Goal: Task Accomplishment & Management: Manage account settings

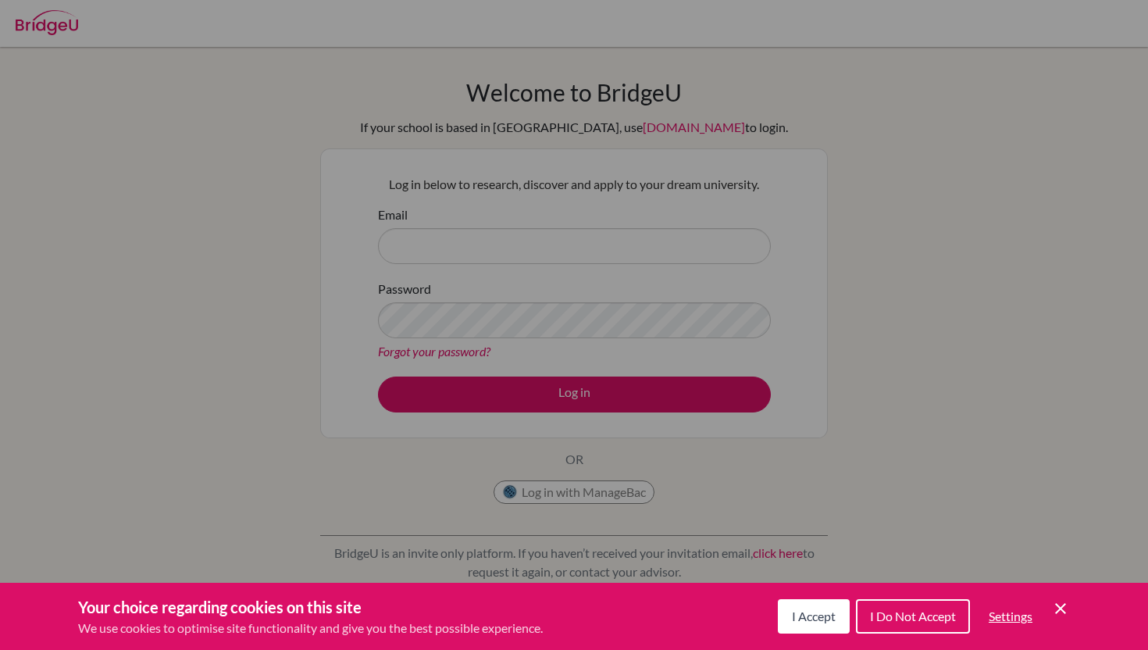
click at [899, 625] on button "I Do Not Accept" at bounding box center [913, 616] width 114 height 34
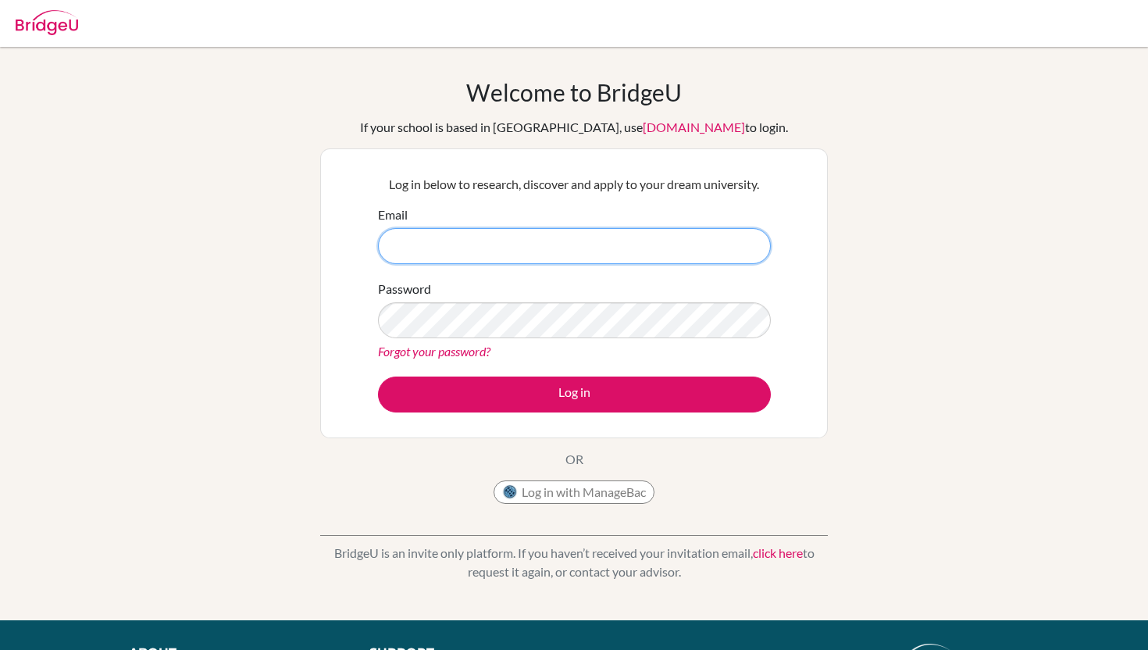
click at [574, 228] on input "Email" at bounding box center [574, 246] width 393 height 36
type input "c"
type input "[EMAIL_ADDRESS][DOMAIN_NAME]"
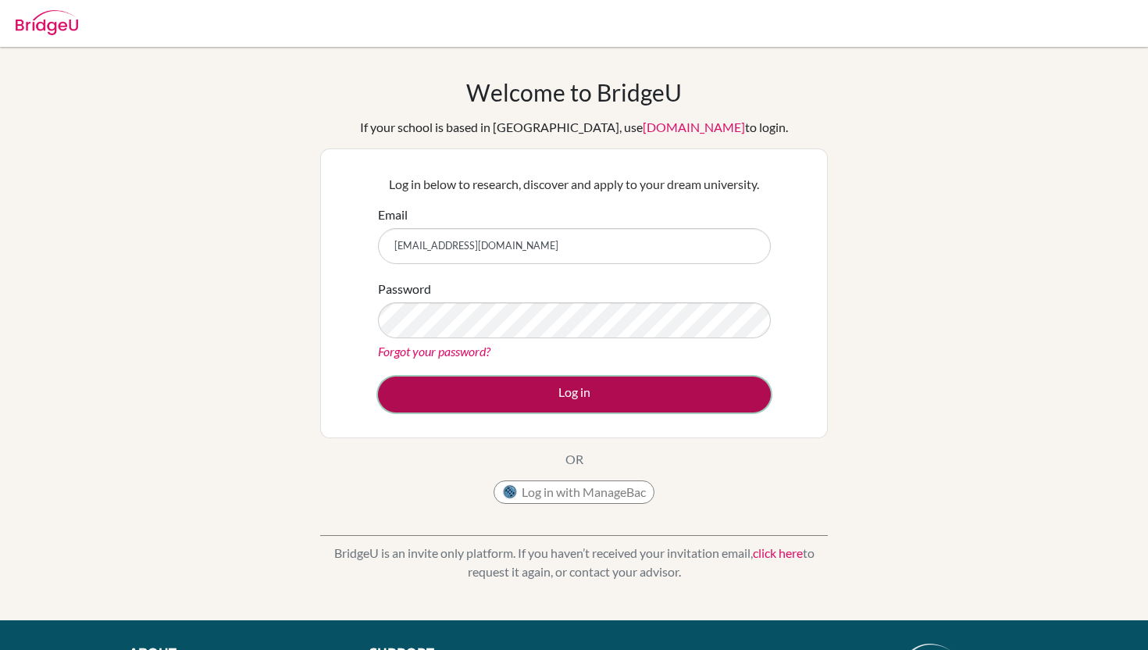
click at [572, 397] on button "Log in" at bounding box center [574, 394] width 393 height 36
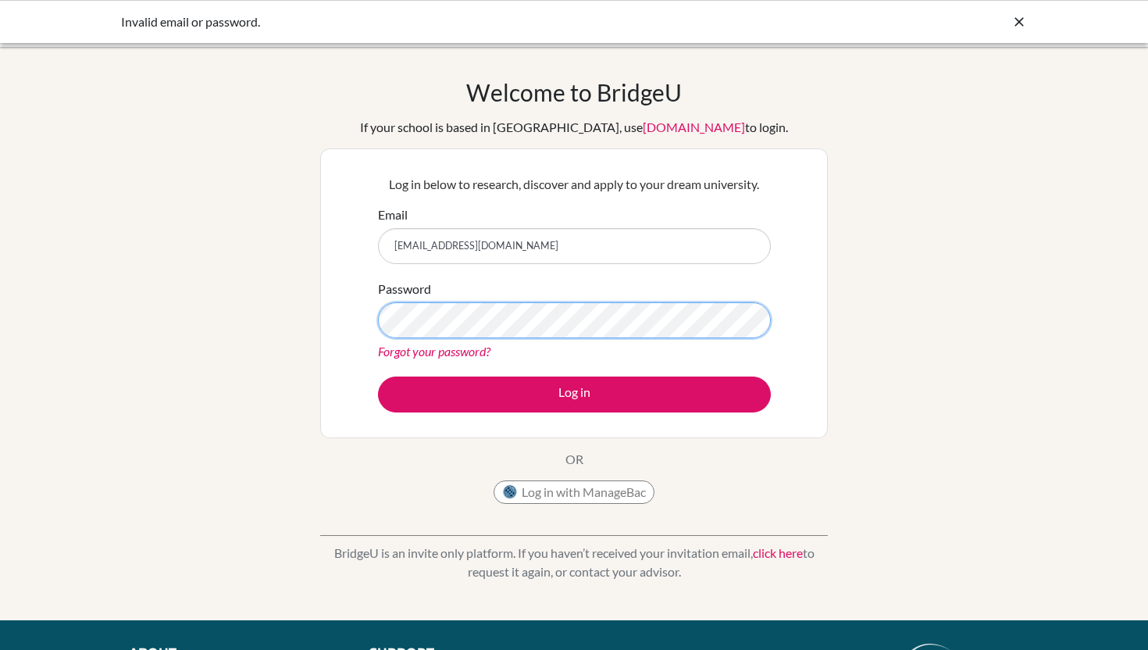
click at [378, 376] on button "Log in" at bounding box center [574, 394] width 393 height 36
click at [580, 494] on button "Log in with ManageBac" at bounding box center [574, 491] width 161 height 23
